Goal: Information Seeking & Learning: Understand process/instructions

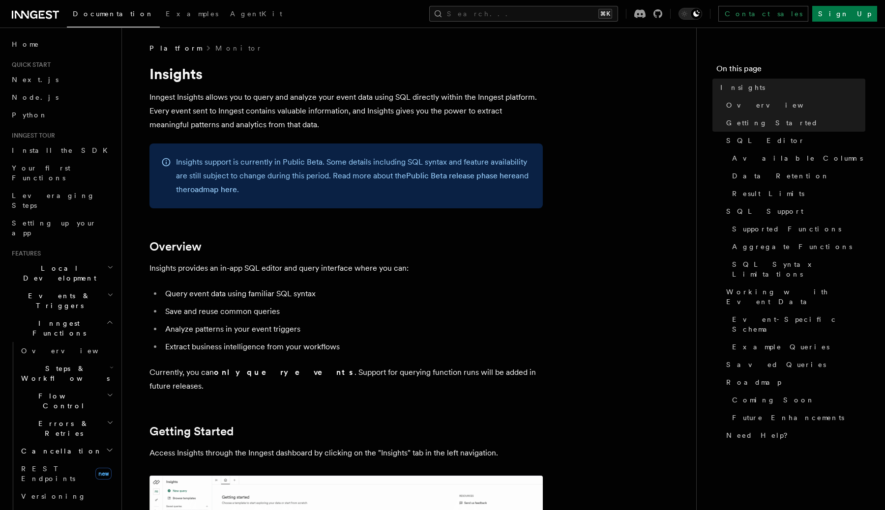
click at [304, 94] on p "Inngest Insights allows you to query and analyze your event data using SQL dire…" at bounding box center [345, 110] width 393 height 41
click at [45, 149] on span "Install the SDK" at bounding box center [63, 151] width 102 height 8
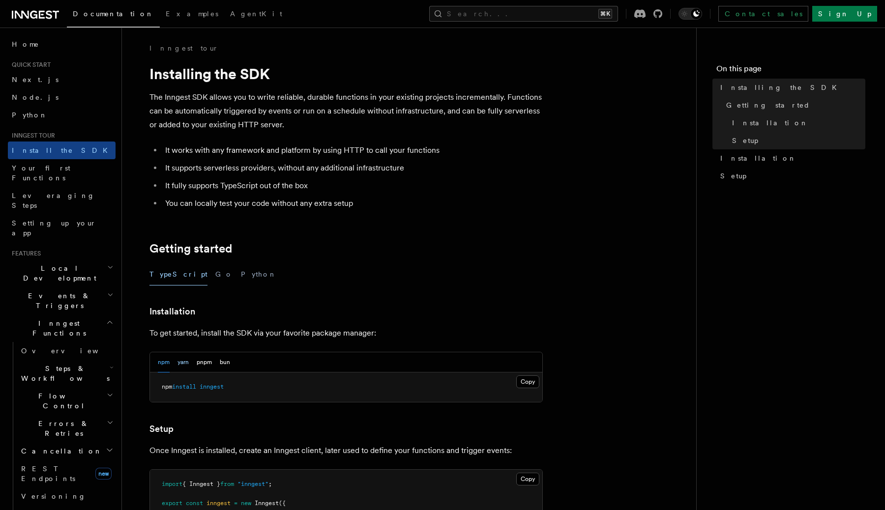
click at [184, 362] on button "yarn" at bounding box center [183, 363] width 11 height 20
drag, startPoint x: 202, startPoint y: 362, endPoint x: 210, endPoint y: 360, distance: 8.6
click at [202, 362] on button "pnpm" at bounding box center [204, 363] width 15 height 20
click at [225, 360] on button "bun" at bounding box center [225, 363] width 10 height 20
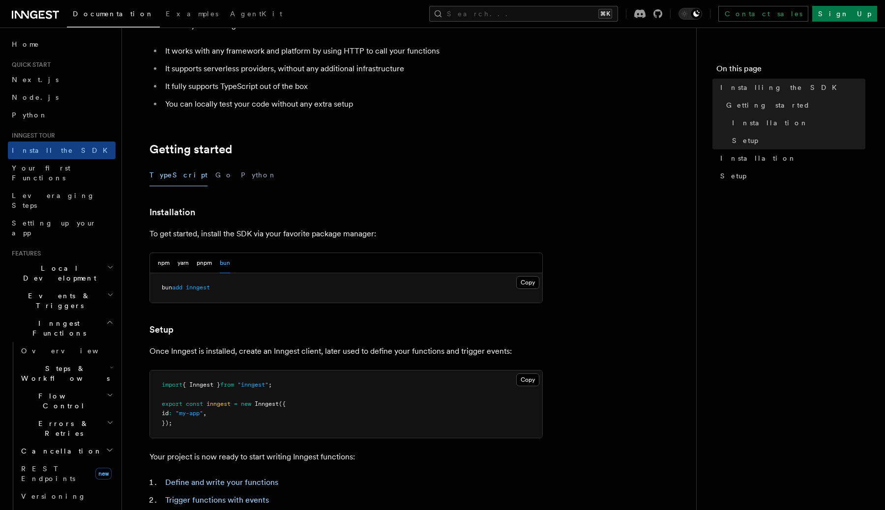
scroll to position [99, 0]
click at [598, 17] on button "Search... ⌘K" at bounding box center [523, 14] width 189 height 16
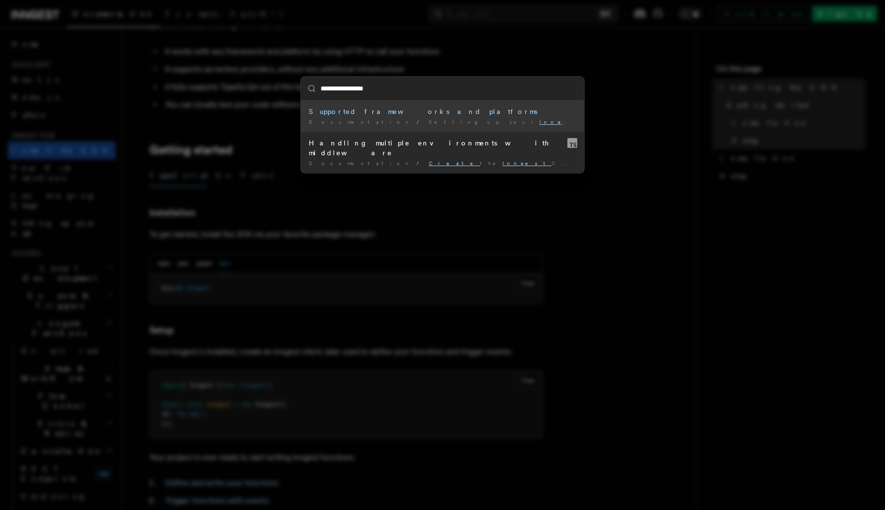
type input "**********"
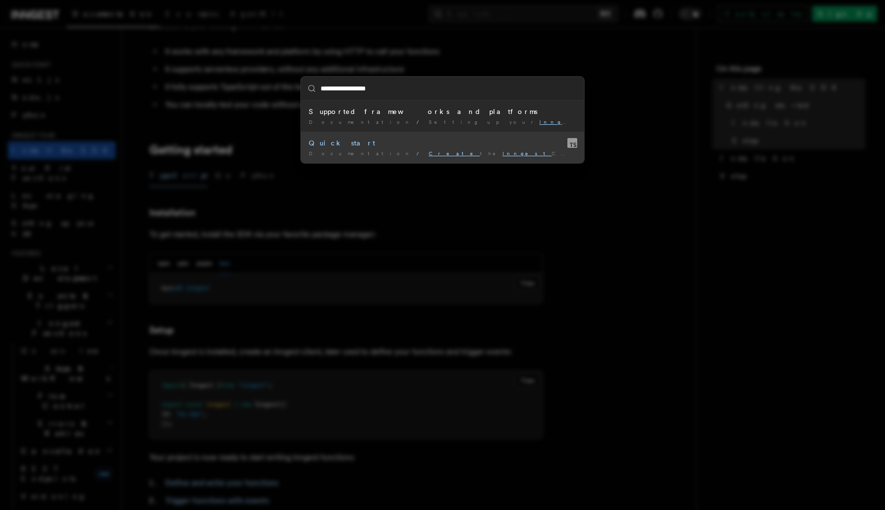
click at [336, 145] on div "Quick start" at bounding box center [442, 143] width 267 height 10
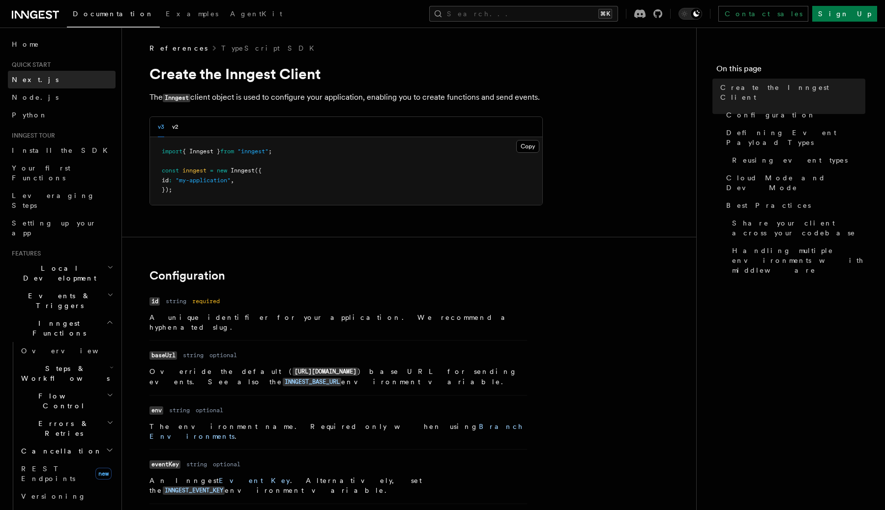
click at [44, 77] on link "Next.js" at bounding box center [62, 80] width 108 height 18
